Goal: Find specific page/section: Find specific page/section

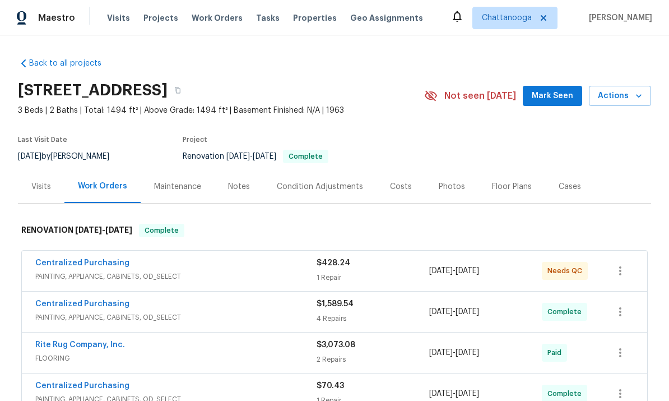
click at [304, 13] on span "Properties" at bounding box center [315, 17] width 44 height 11
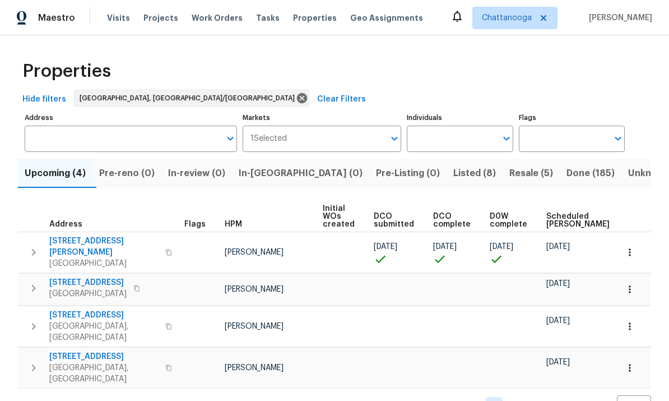
click at [162, 245] on button "button" at bounding box center [168, 252] width 13 height 27
click at [165, 249] on icon "button" at bounding box center [168, 252] width 7 height 7
click at [162, 239] on button "button" at bounding box center [168, 252] width 13 height 27
click at [165, 249] on icon "button" at bounding box center [168, 252] width 7 height 7
